Goal: Transaction & Acquisition: Purchase product/service

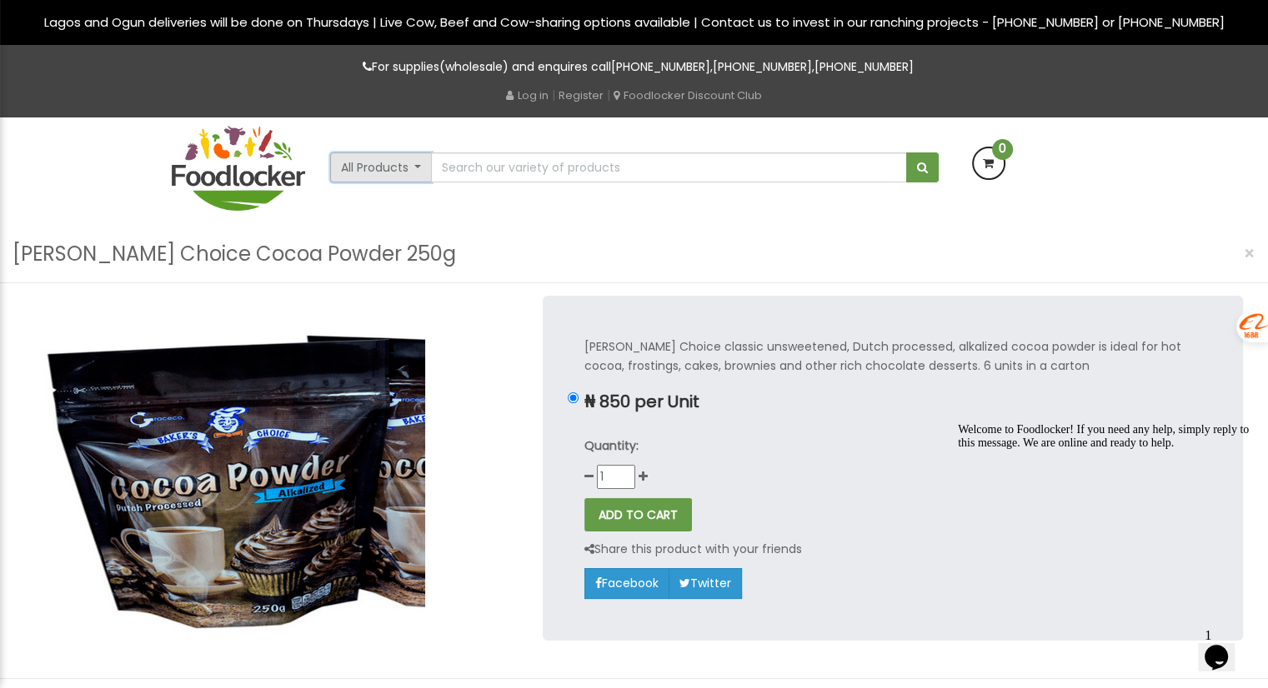
click at [421, 169] on button "All Products" at bounding box center [381, 168] width 103 height 30
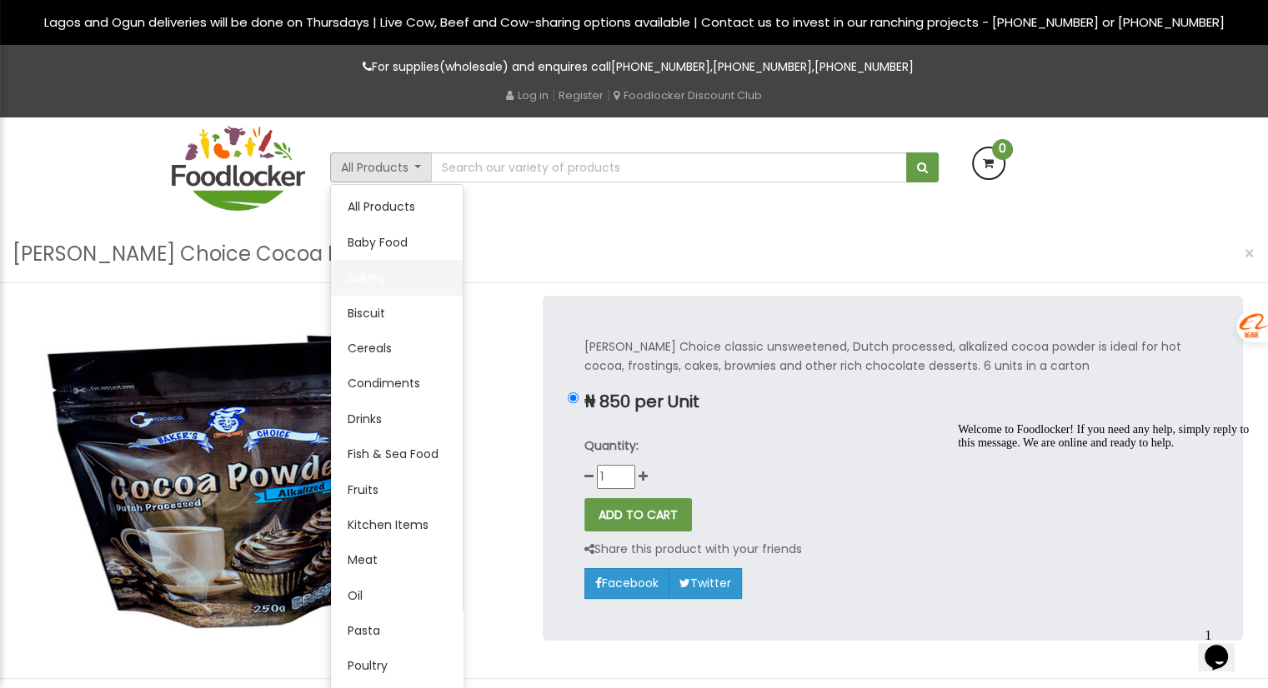
click at [375, 282] on link "Baking" at bounding box center [397, 277] width 132 height 35
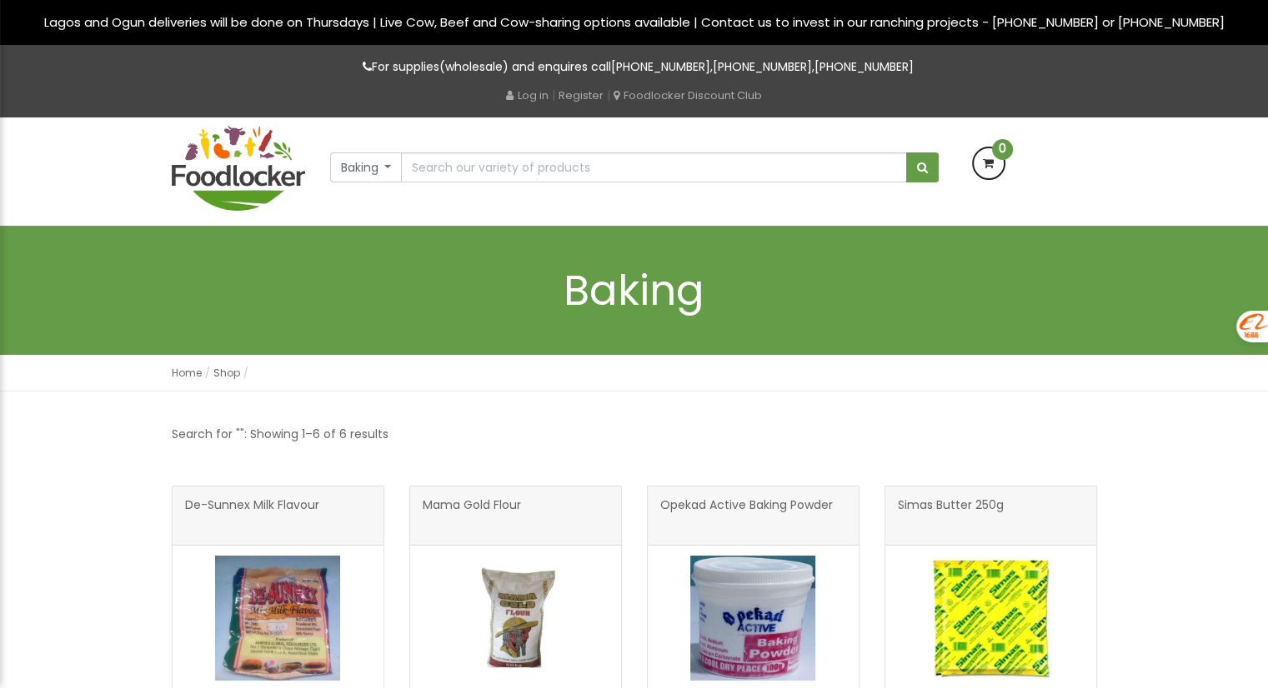
click at [580, 434] on div "Search for "": Showing 1–6 of 6 results" at bounding box center [634, 434] width 925 height 19
